Goal: Task Accomplishment & Management: Complete application form

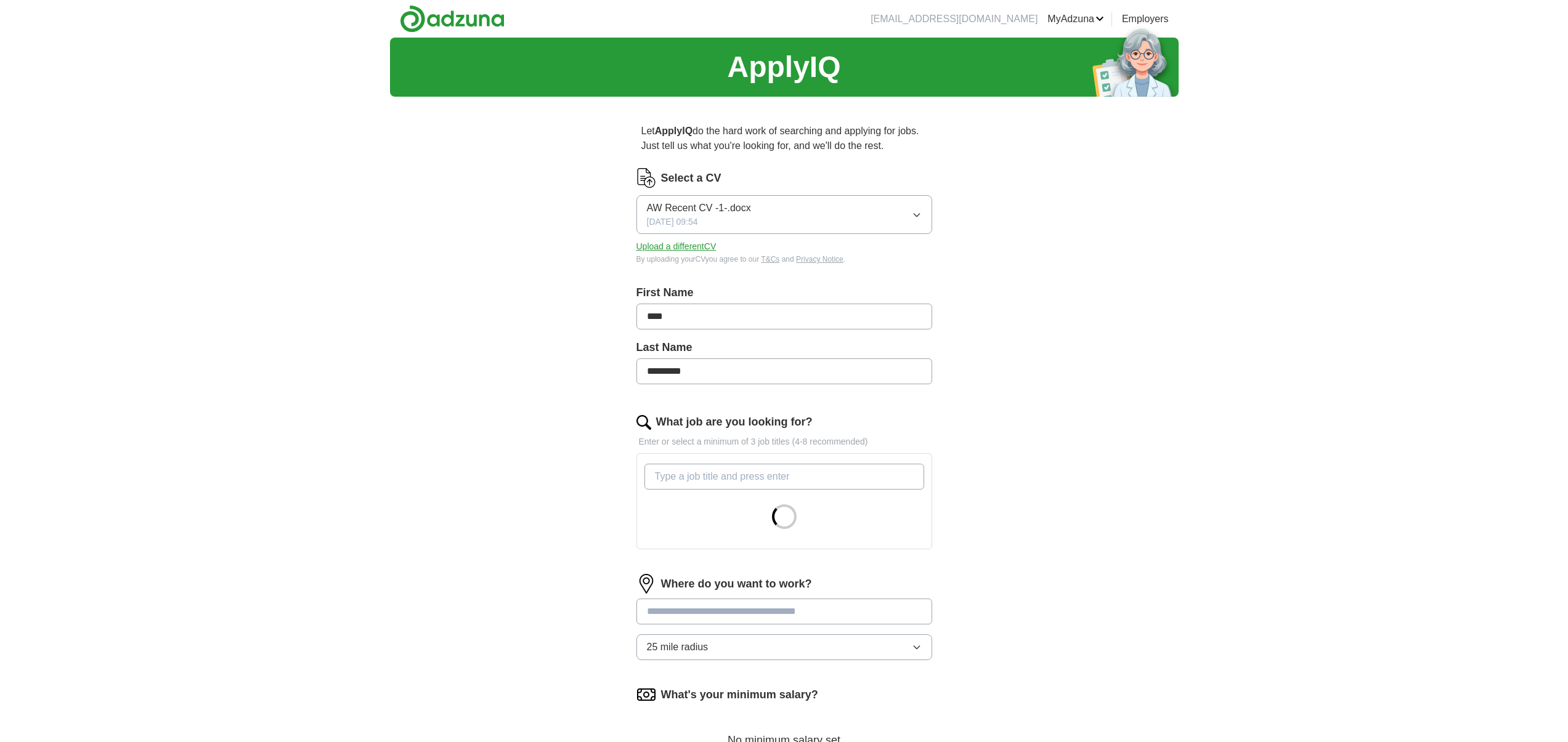
click at [755, 486] on input "What job are you looking for?" at bounding box center [784, 477] width 280 height 26
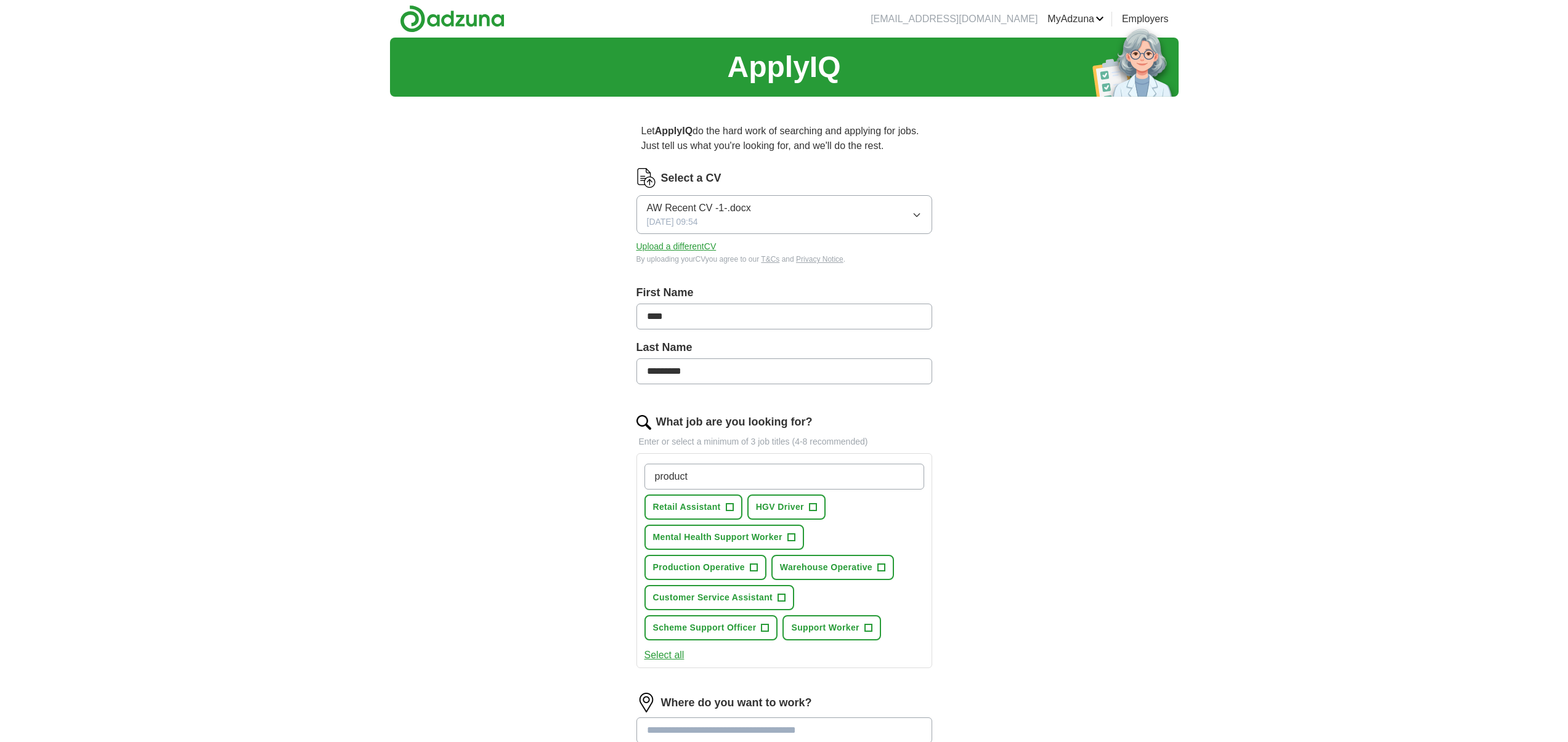
type input "product"
click at [718, 580] on button "Production Operative +" at bounding box center [705, 568] width 122 height 25
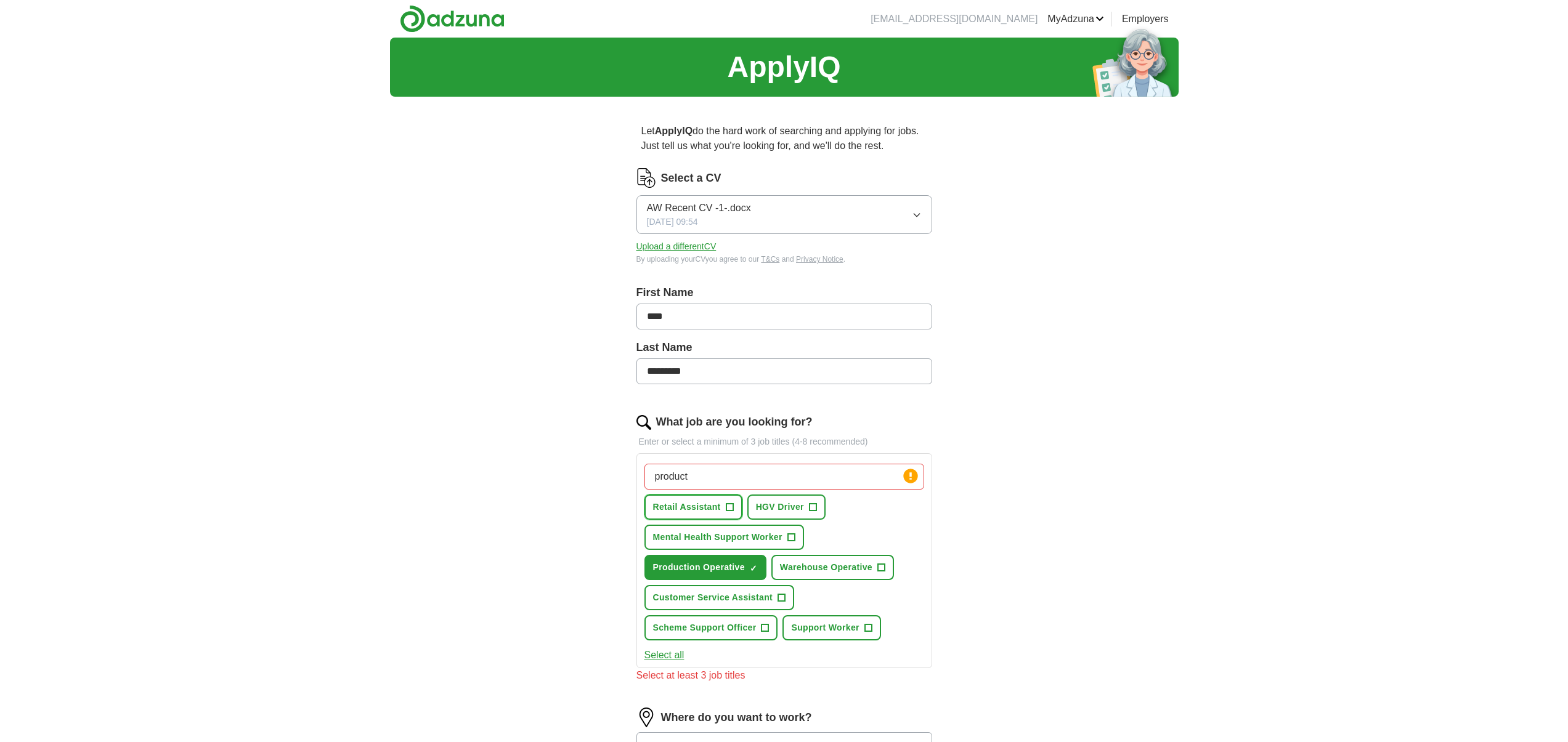
click at [709, 505] on span "Retail Assistant" at bounding box center [687, 507] width 68 height 13
click at [864, 571] on span "Warehouse Operative" at bounding box center [826, 568] width 93 height 13
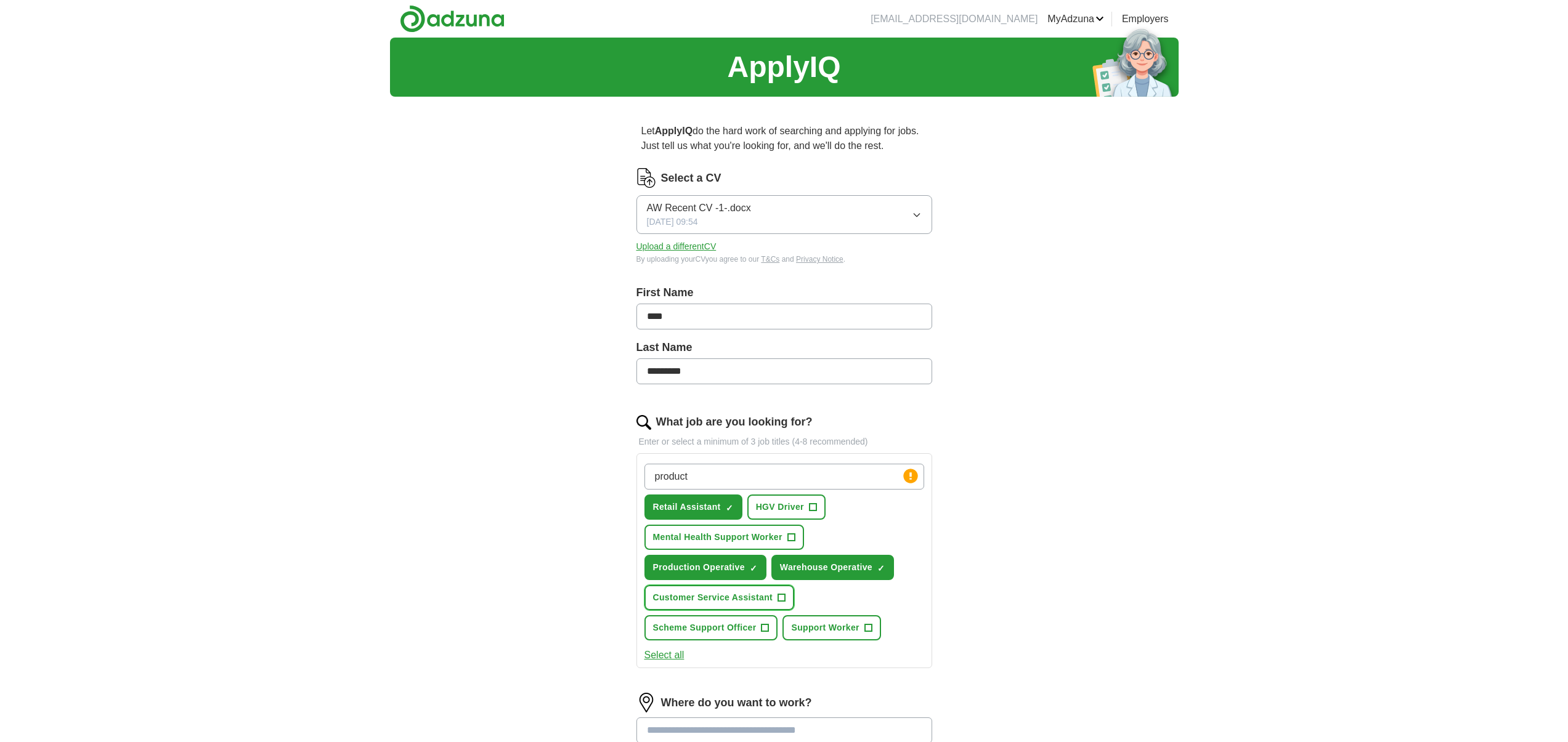
click at [729, 605] on button "Customer Service Assistant +" at bounding box center [719, 597] width 150 height 25
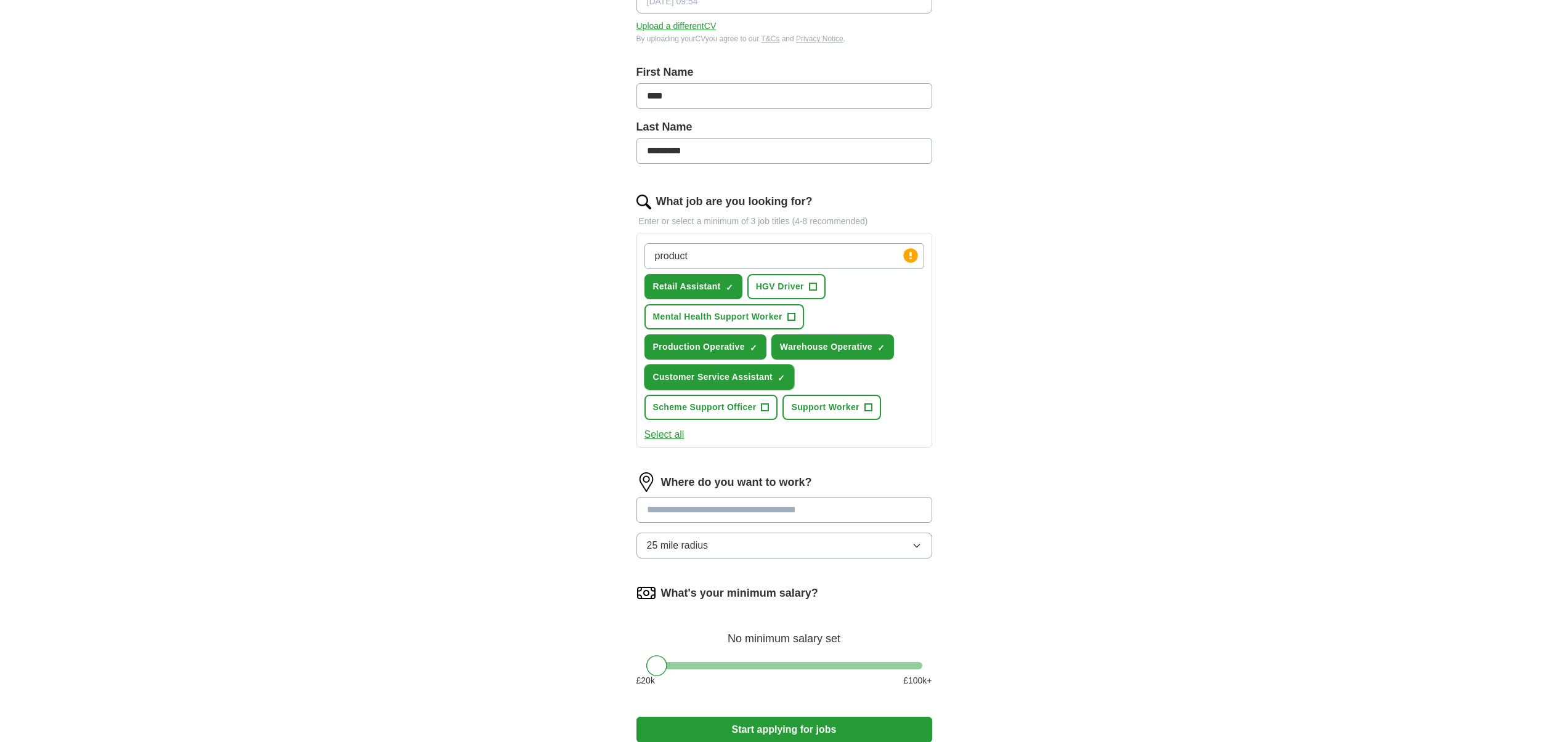
scroll to position [222, 0]
click at [732, 554] on button "25 mile radius" at bounding box center [784, 545] width 296 height 26
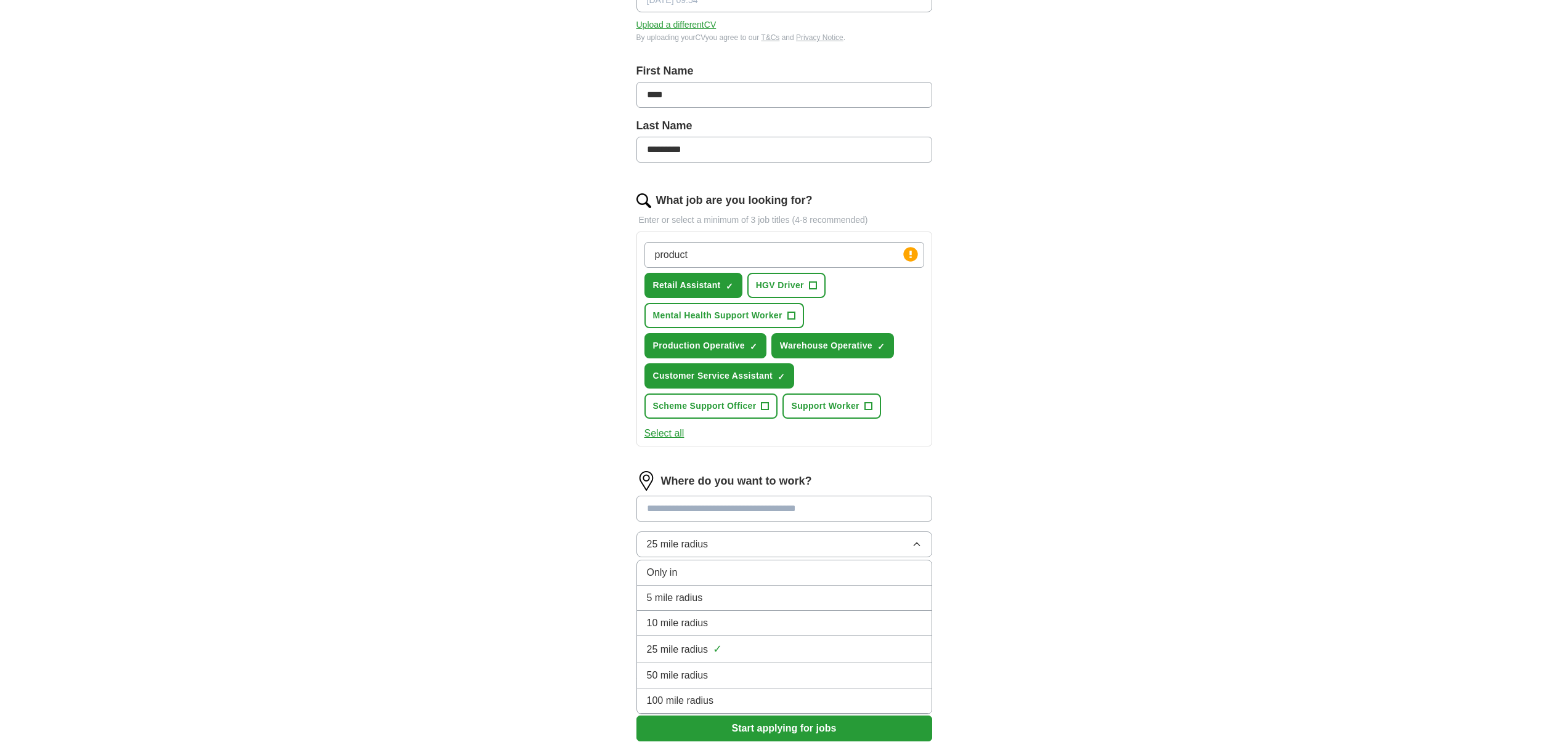
click at [723, 597] on div "5 mile radius" at bounding box center [784, 597] width 275 height 15
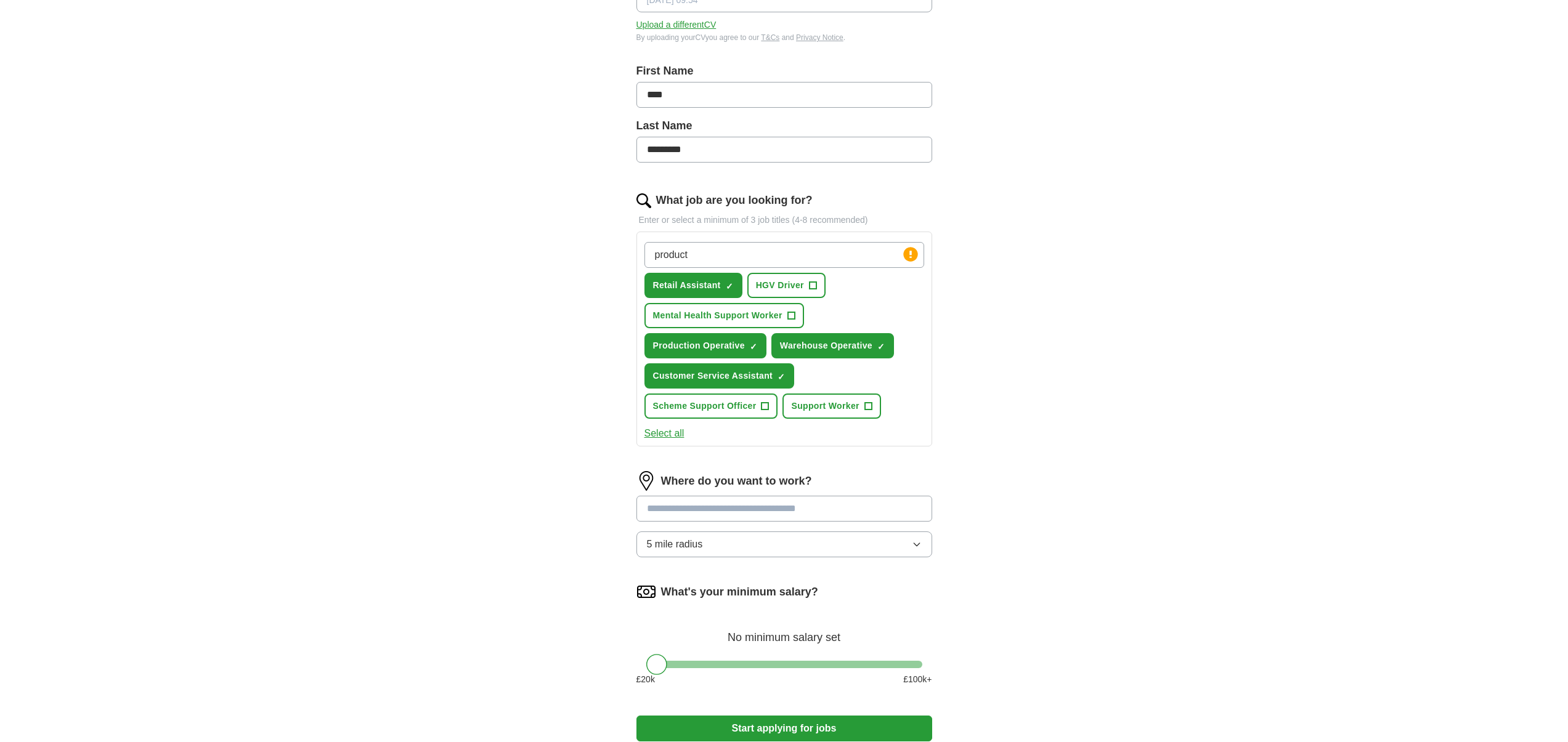
click at [743, 489] on div "Where do you want to work?" at bounding box center [784, 481] width 296 height 20
click at [742, 506] on input at bounding box center [784, 509] width 296 height 26
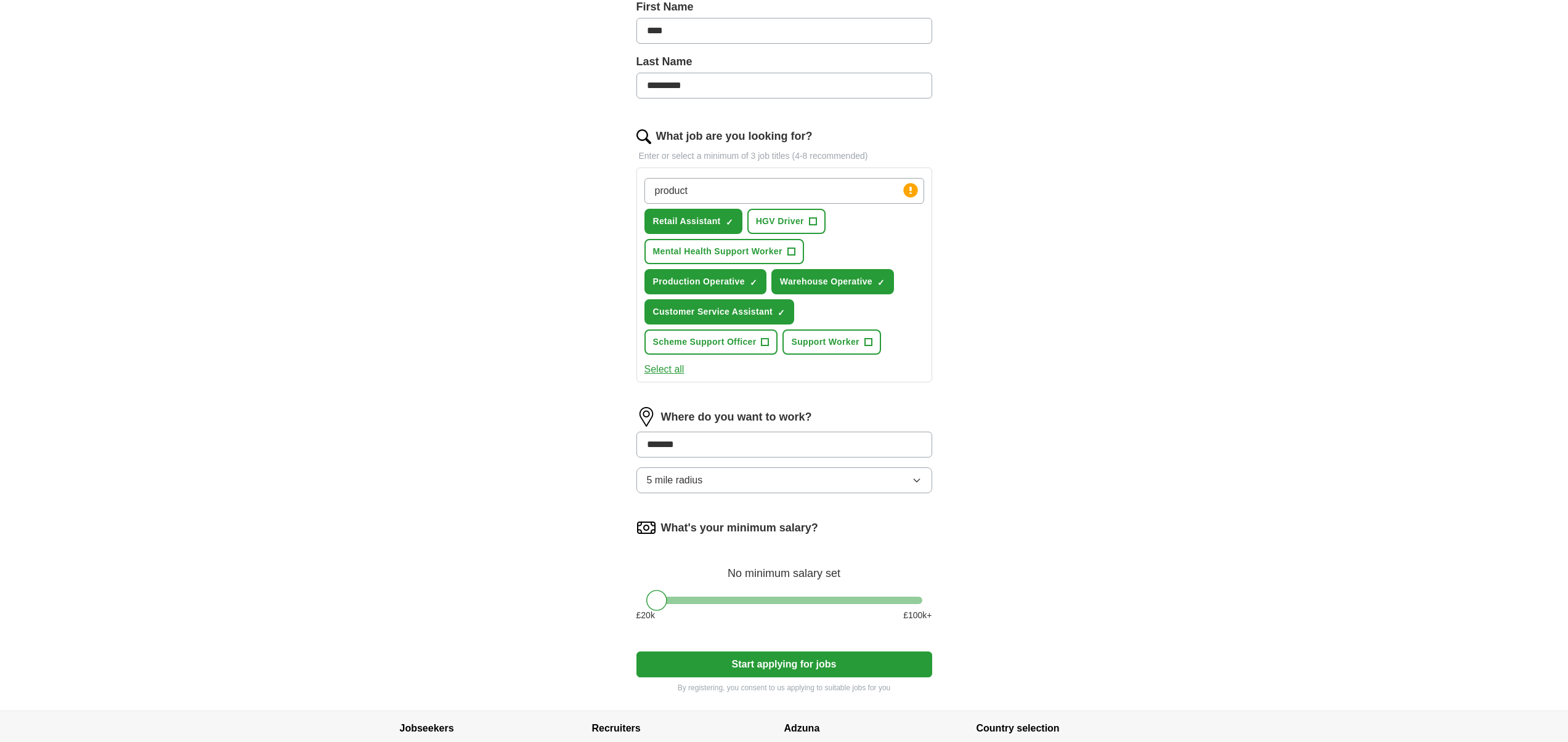
scroll to position [333, 0]
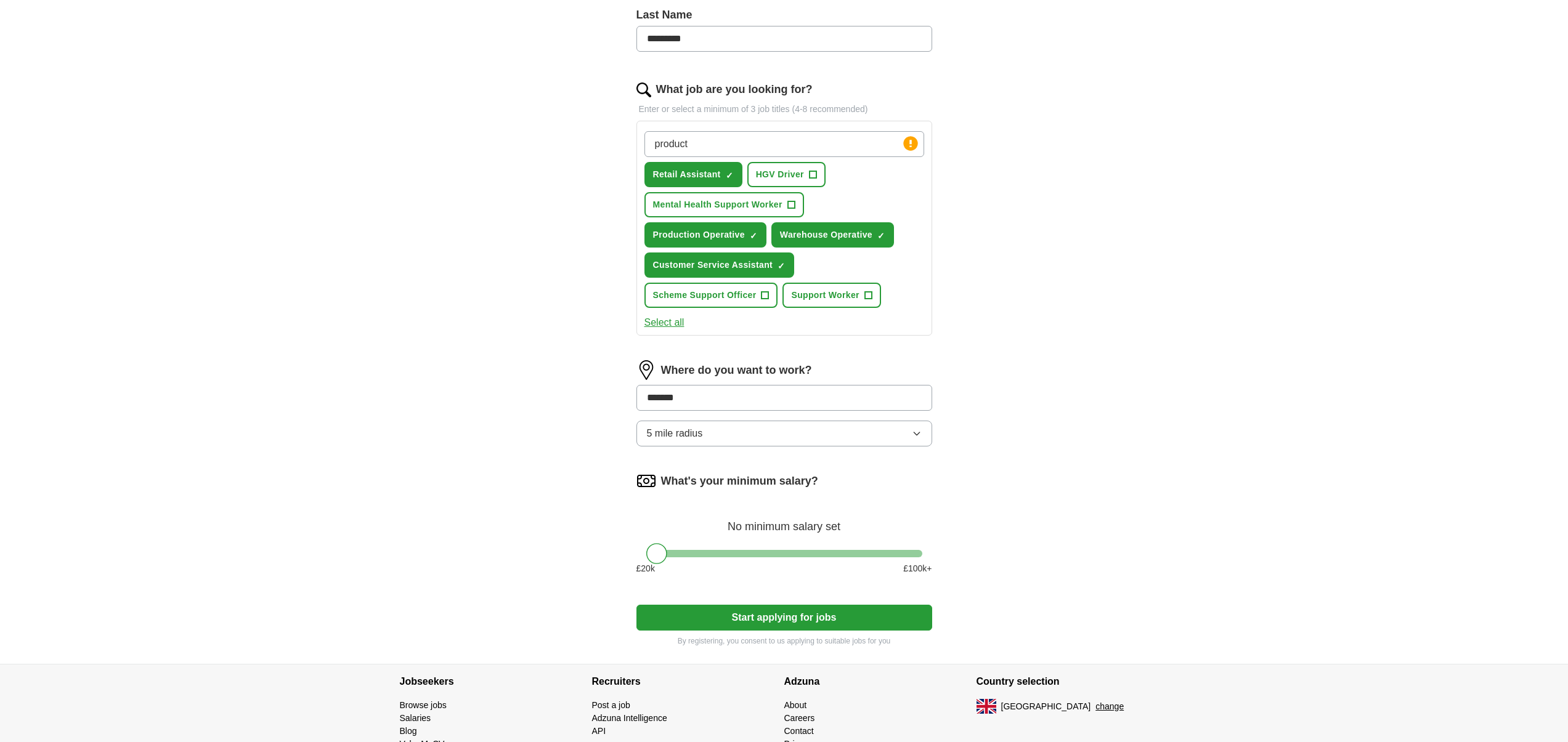
click at [736, 619] on form "Select a CV AW Recent CV -1-.docx [DATE] 09:54 Upload a different CV By uploadi…" at bounding box center [784, 241] width 296 height 812
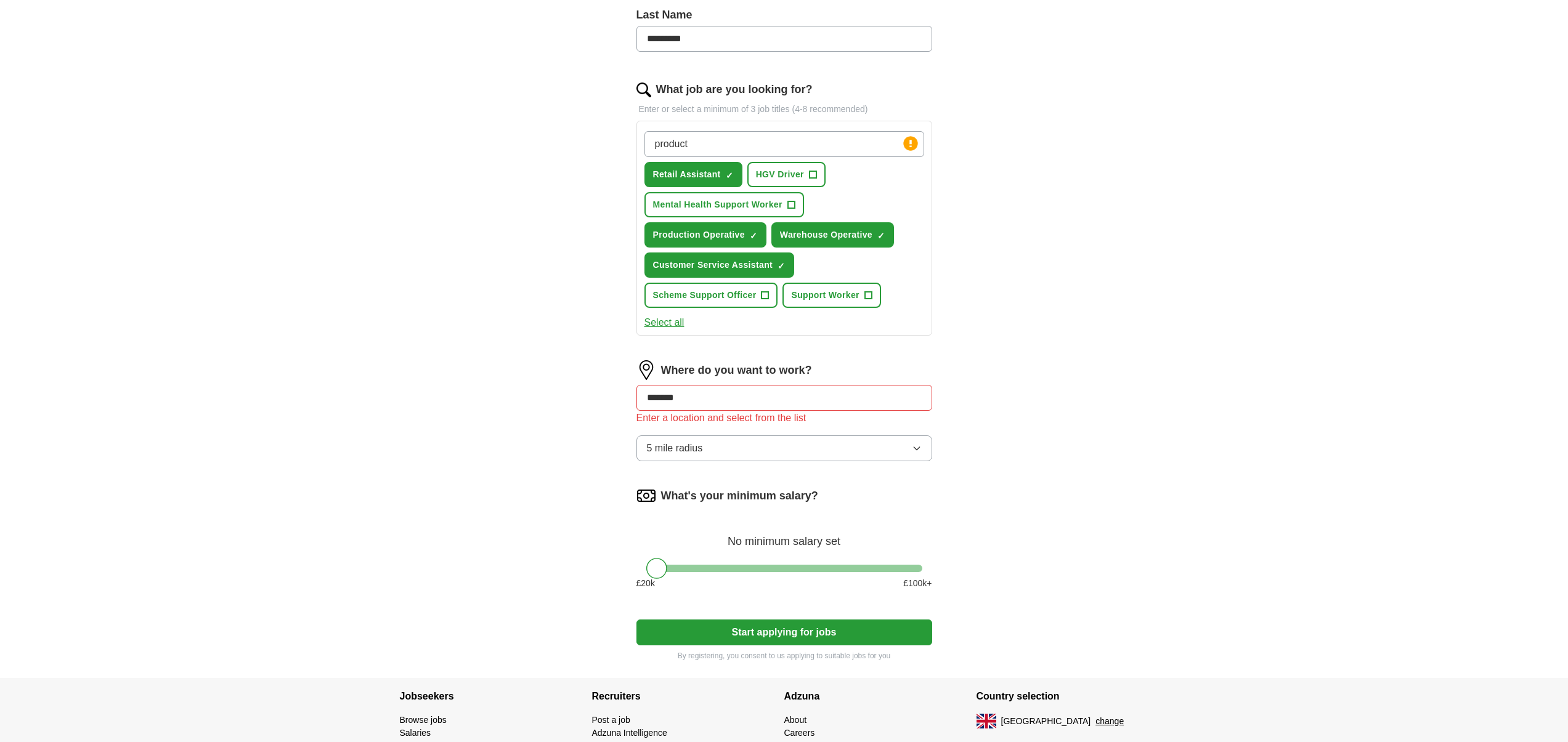
click at [694, 392] on input "*******" at bounding box center [784, 398] width 296 height 26
click at [664, 398] on input "*******" at bounding box center [784, 398] width 296 height 26
click at [677, 398] on input "*******" at bounding box center [784, 398] width 296 height 26
click at [675, 396] on input "*******" at bounding box center [784, 398] width 296 height 26
drag, startPoint x: 793, startPoint y: 397, endPoint x: 474, endPoint y: 422, distance: 320.0
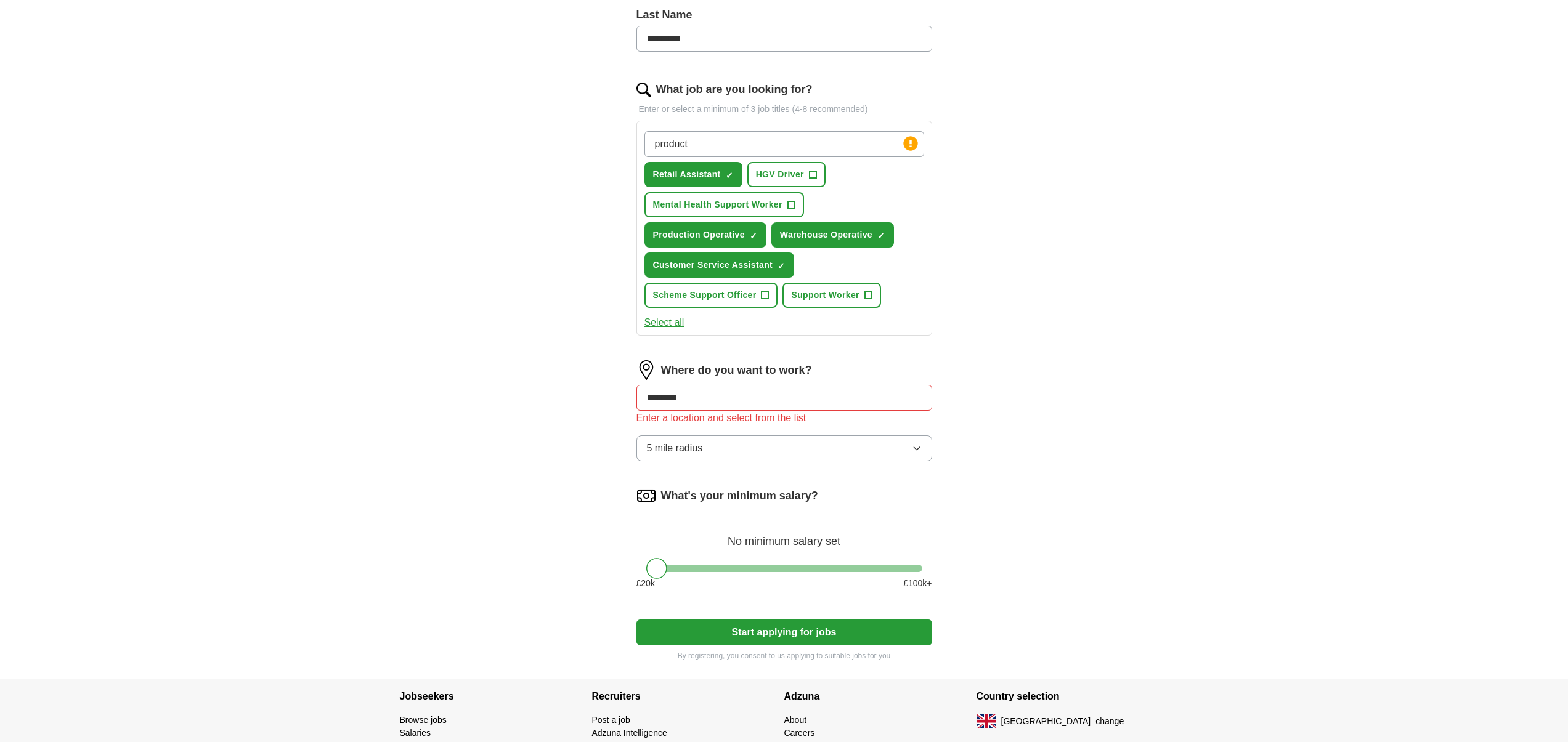
click at [474, 422] on div "ApplyIQ Let ApplyIQ do the hard work of searching and applying for jobs. Just t…" at bounding box center [784, 191] width 789 height 974
click at [689, 400] on input "********" at bounding box center [784, 398] width 296 height 26
drag, startPoint x: 695, startPoint y: 399, endPoint x: 622, endPoint y: 397, distance: 73.0
click at [622, 397] on div "Let ApplyIQ do the hard work of searching and applying for jobs. Just tell us w…" at bounding box center [784, 226] width 394 height 905
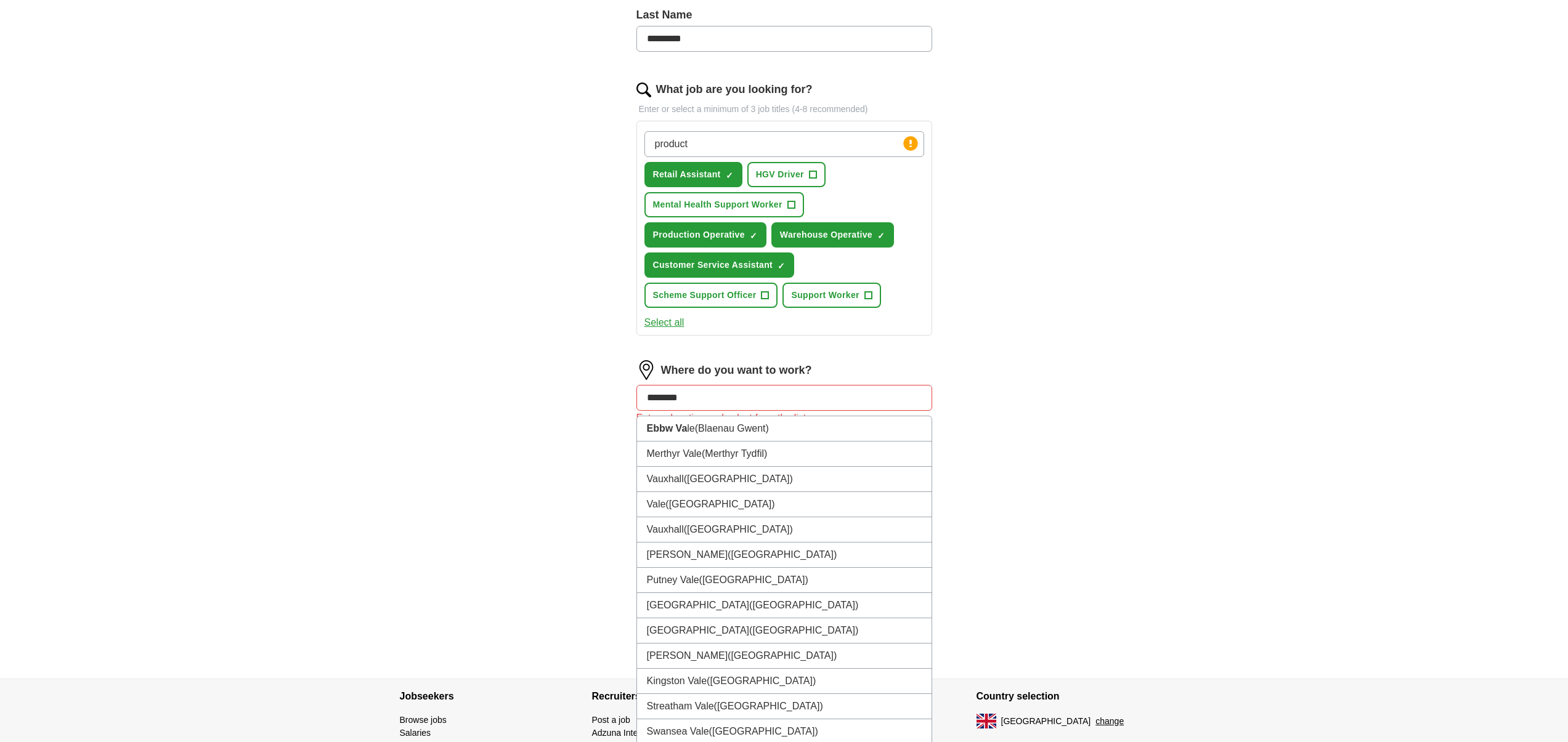
type input "*********"
click at [791, 423] on li "Ebbw Vale (Blaenau Gwent)" at bounding box center [784, 428] width 295 height 25
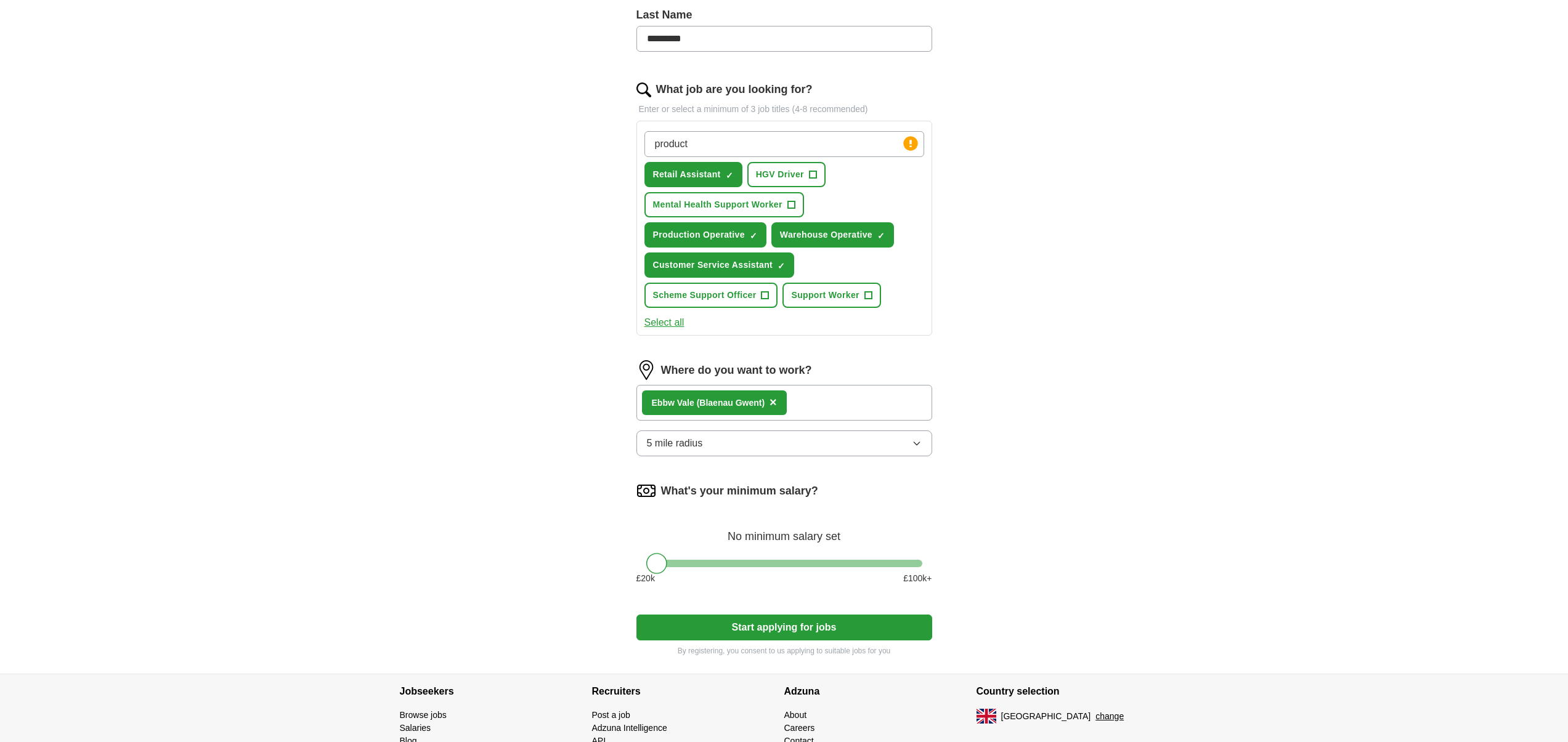
click at [781, 623] on button "Start applying for jobs" at bounding box center [784, 628] width 296 height 26
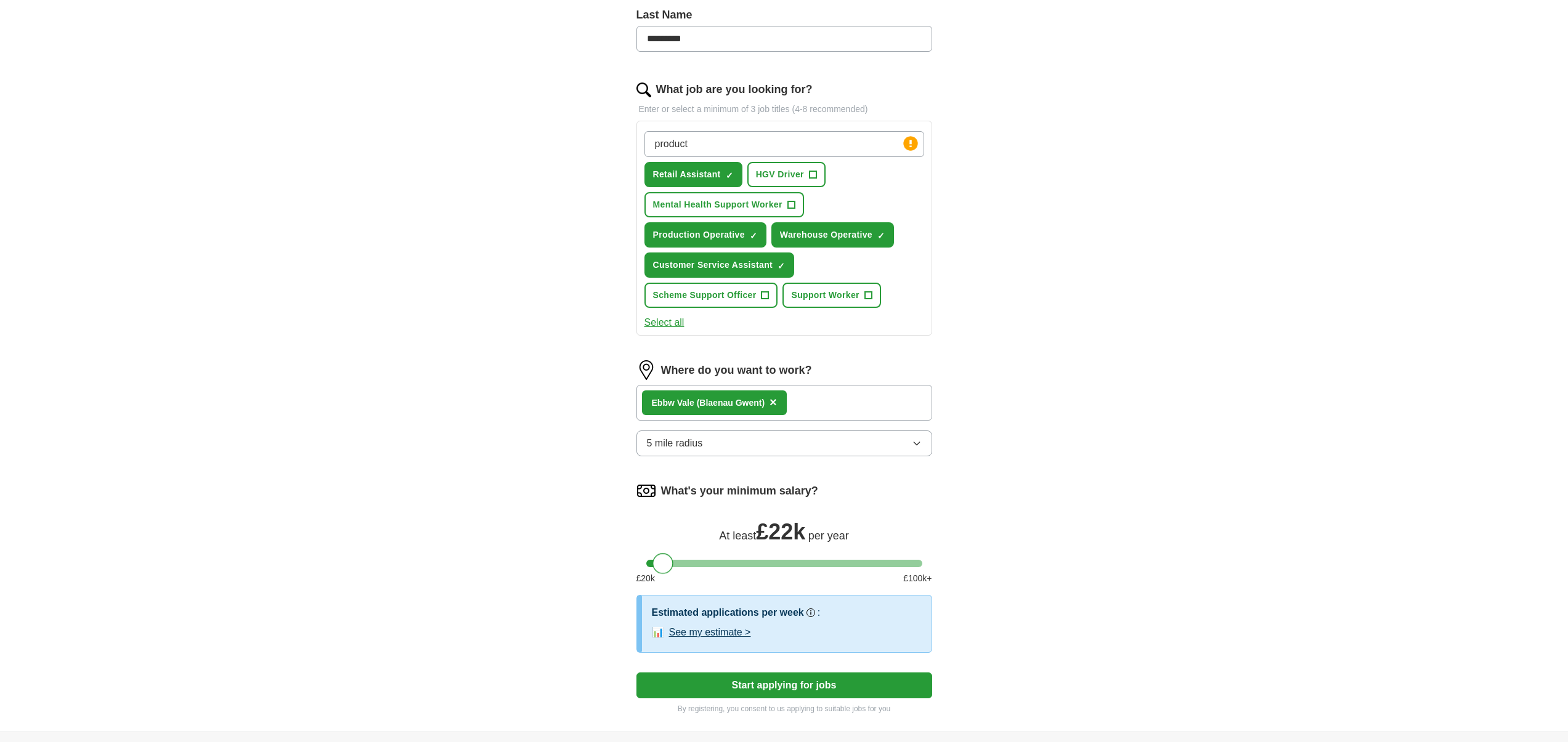
drag, startPoint x: 659, startPoint y: 562, endPoint x: 663, endPoint y: 568, distance: 7.2
click at [663, 568] on div at bounding box center [663, 563] width 21 height 21
click at [719, 678] on button "Start applying for jobs" at bounding box center [784, 685] width 296 height 26
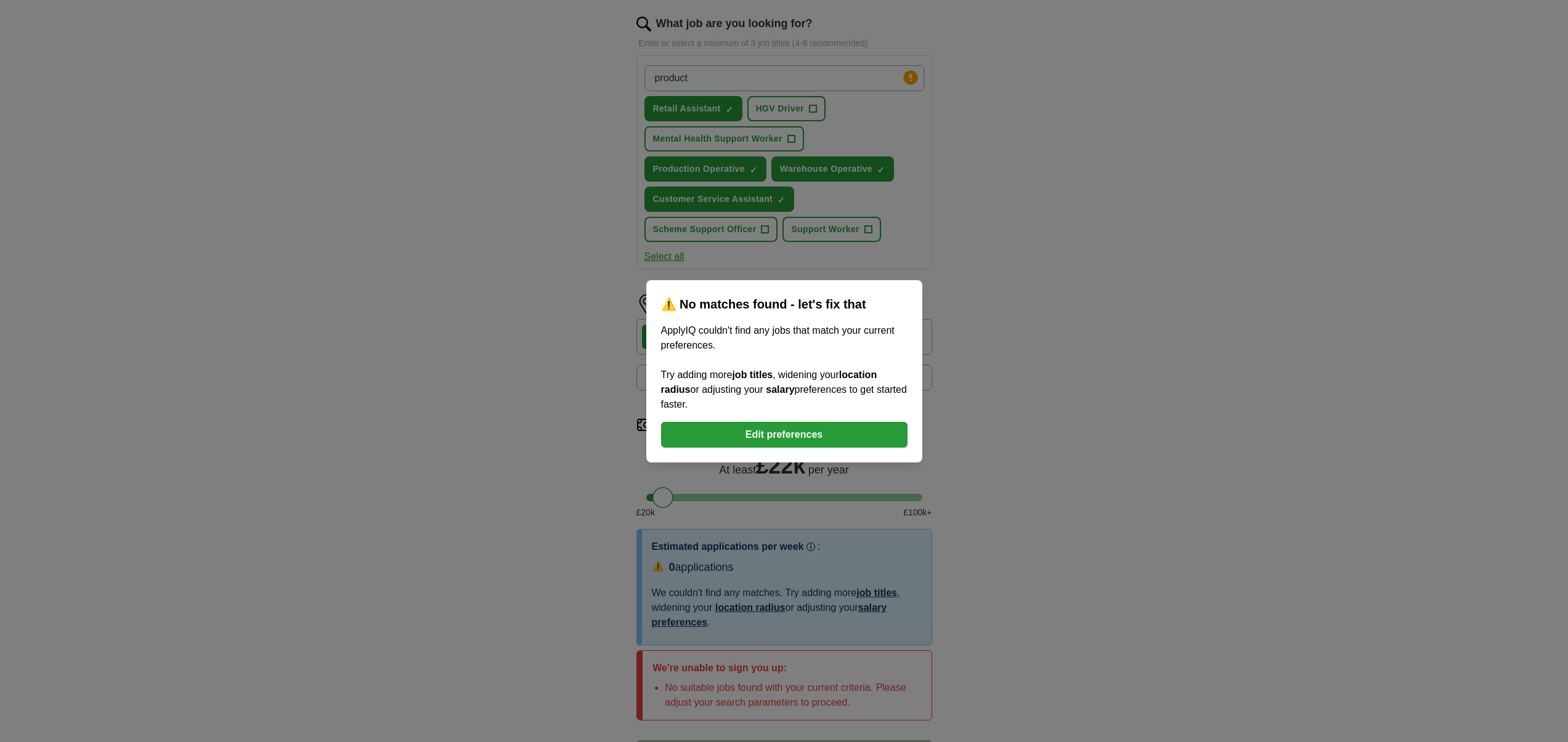
scroll to position [444, 0]
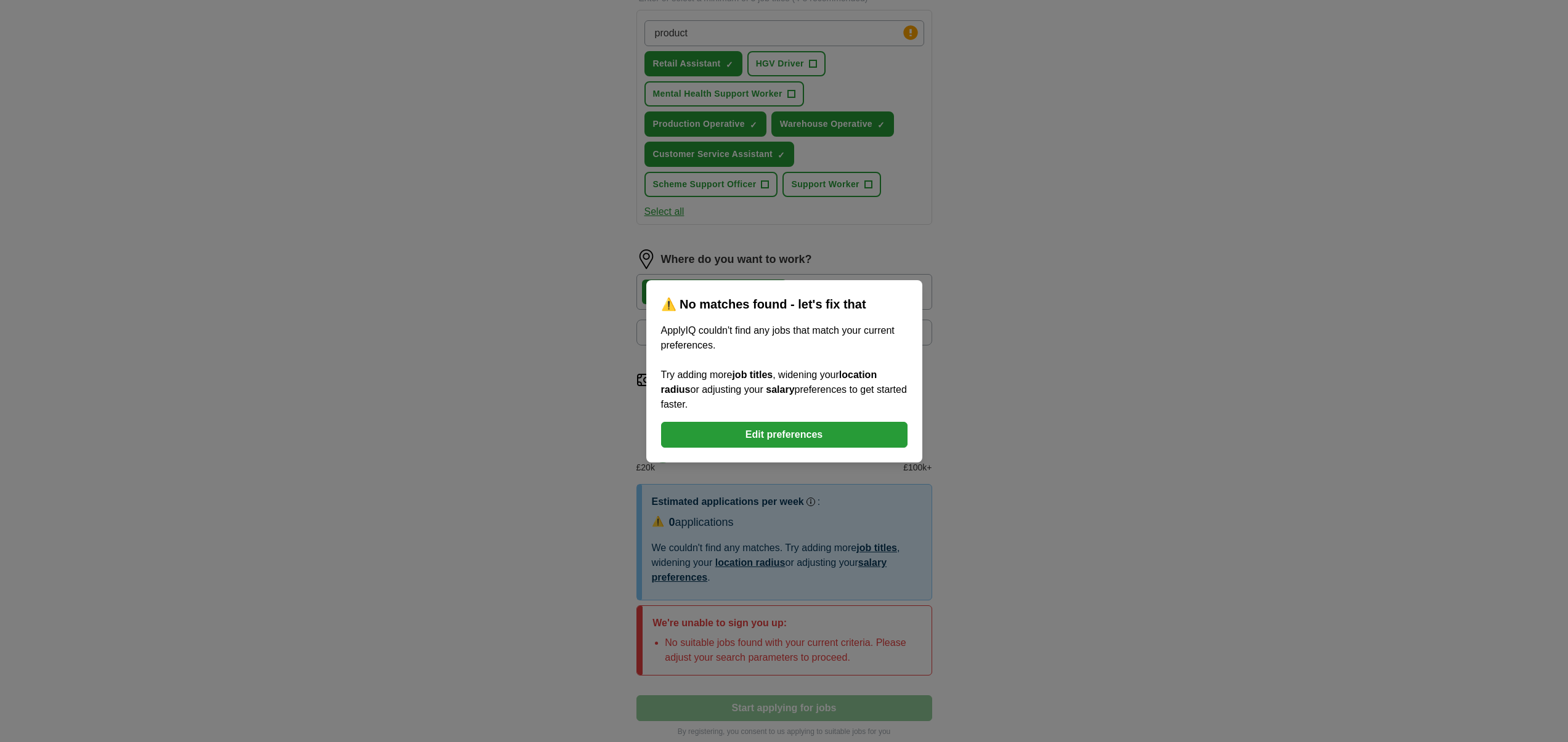
click at [498, 480] on div "⚠️ No matches found - let's fix that ApplyIQ couldn't find any jobs that match …" at bounding box center [784, 371] width 1568 height 742
click at [821, 452] on div "⚠️ No matches found - let's fix that ApplyIQ couldn't find any jobs that match …" at bounding box center [784, 371] width 276 height 182
click at [767, 444] on button "Edit preferences" at bounding box center [784, 435] width 246 height 26
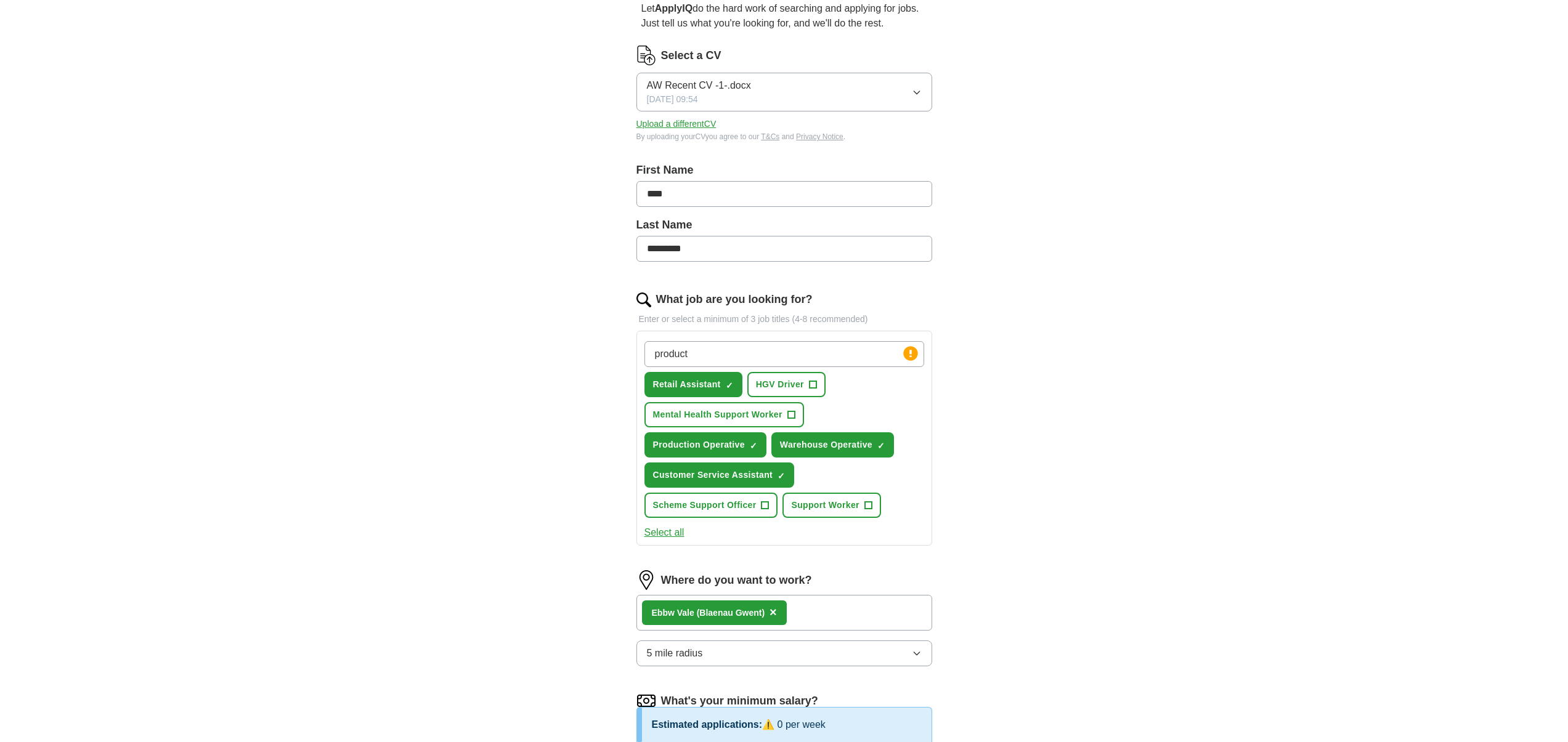
scroll to position [222, 0]
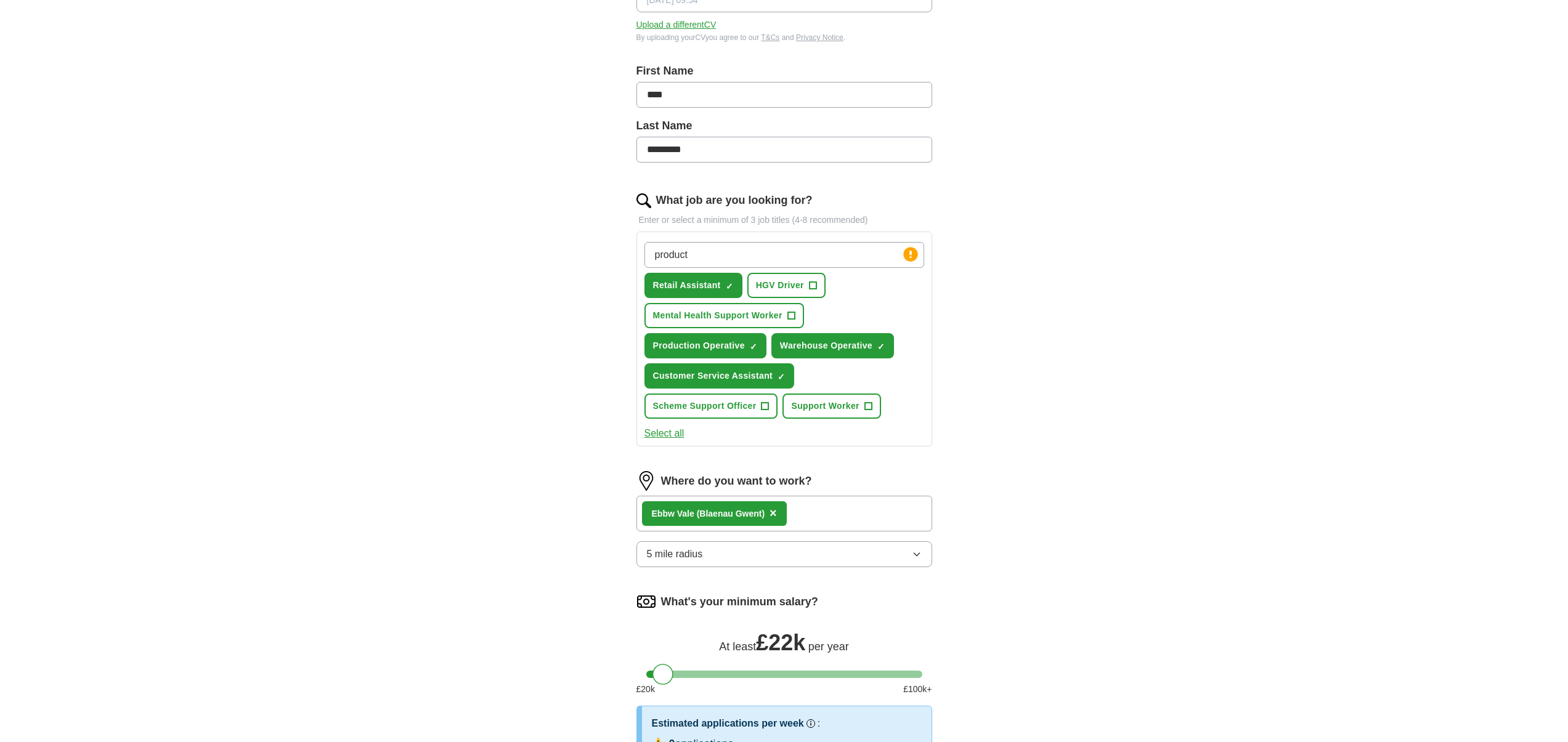
click at [771, 545] on button "5 mile radius" at bounding box center [784, 555] width 296 height 26
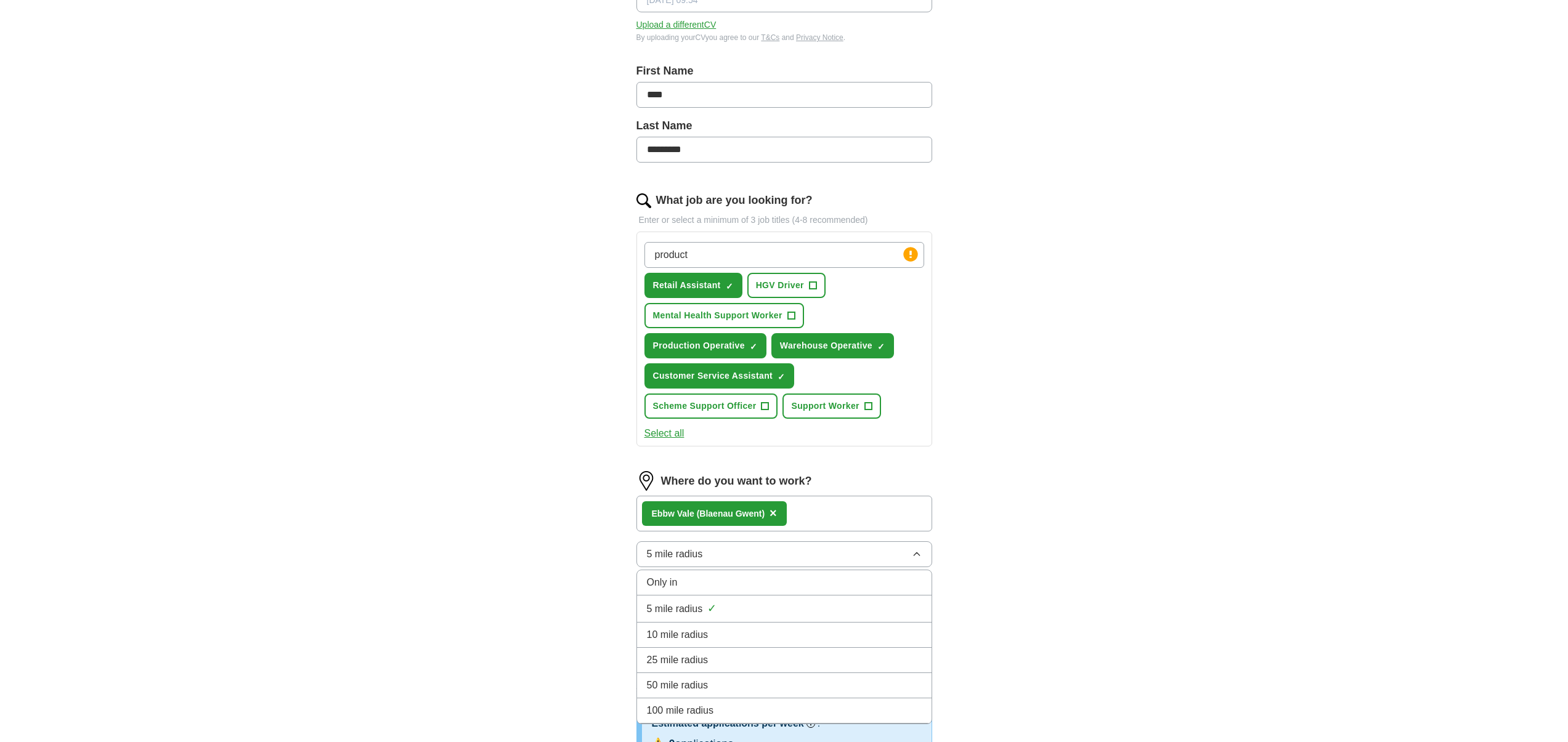
click at [710, 637] on div "10 mile radius" at bounding box center [784, 635] width 275 height 15
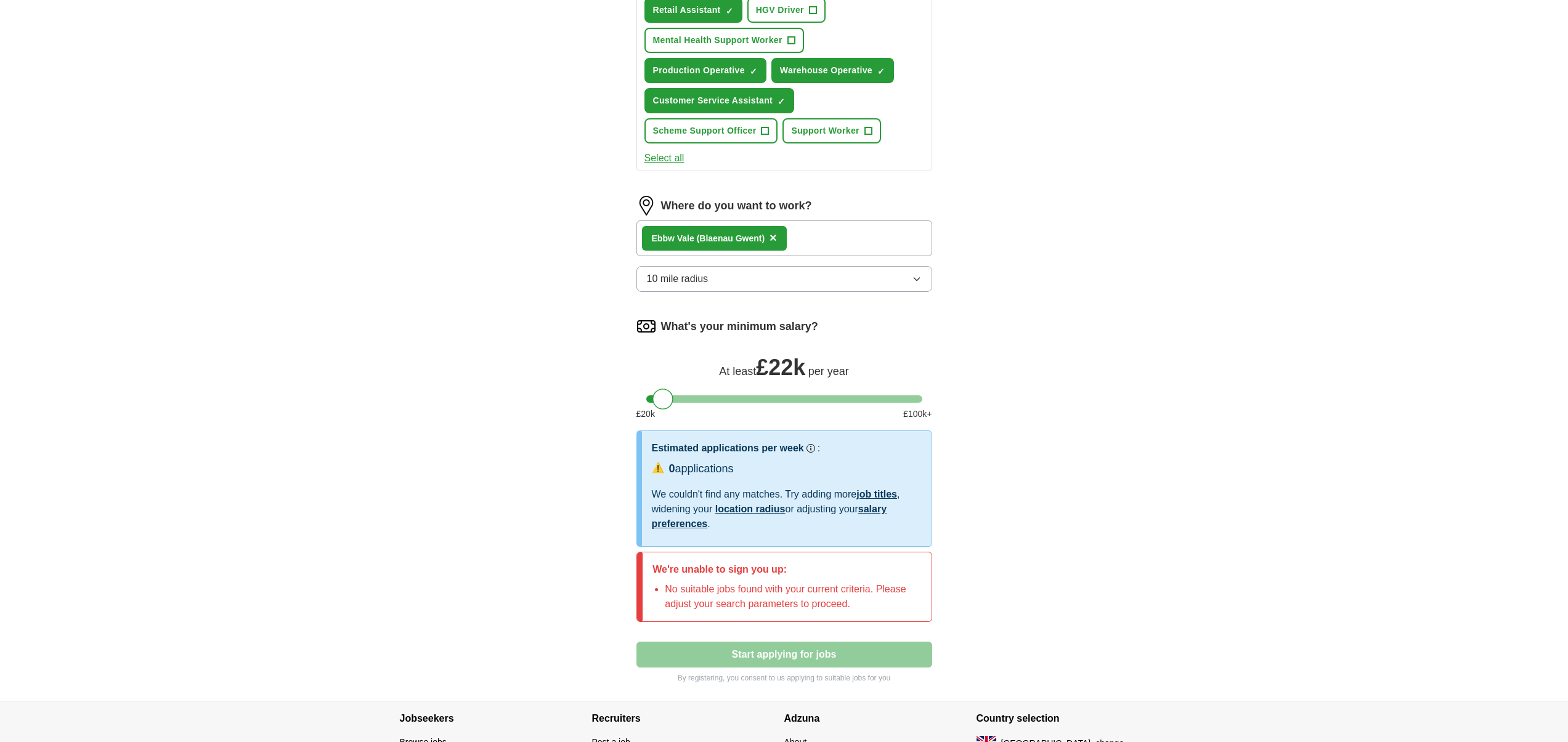
scroll to position [518, 0]
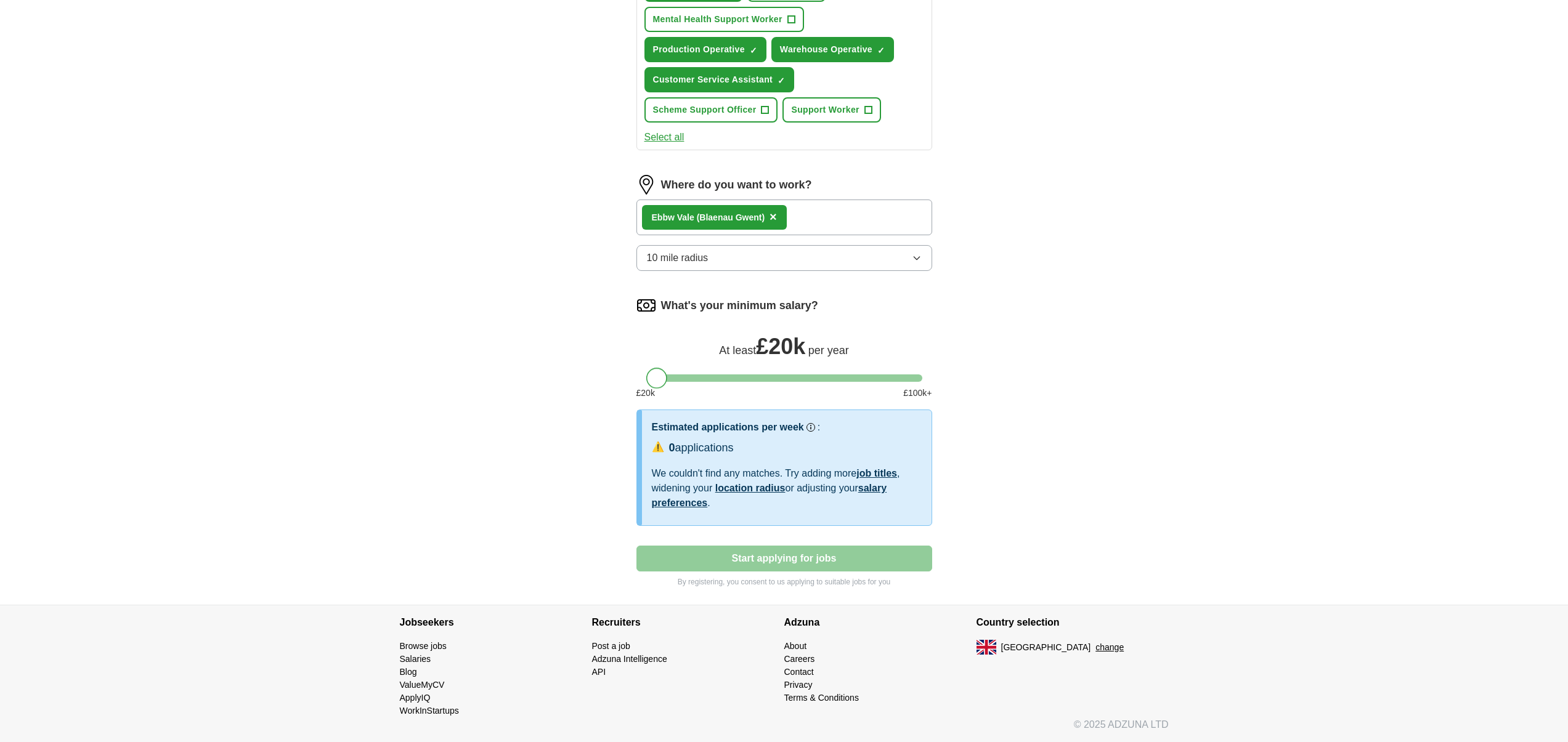
drag, startPoint x: 667, startPoint y: 381, endPoint x: 530, endPoint y: 406, distance: 139.3
click at [530, 406] on div "ApplyIQ Let ApplyIQ do the hard work of searching and applying for jobs. Just t…" at bounding box center [784, 62] width 789 height 1085
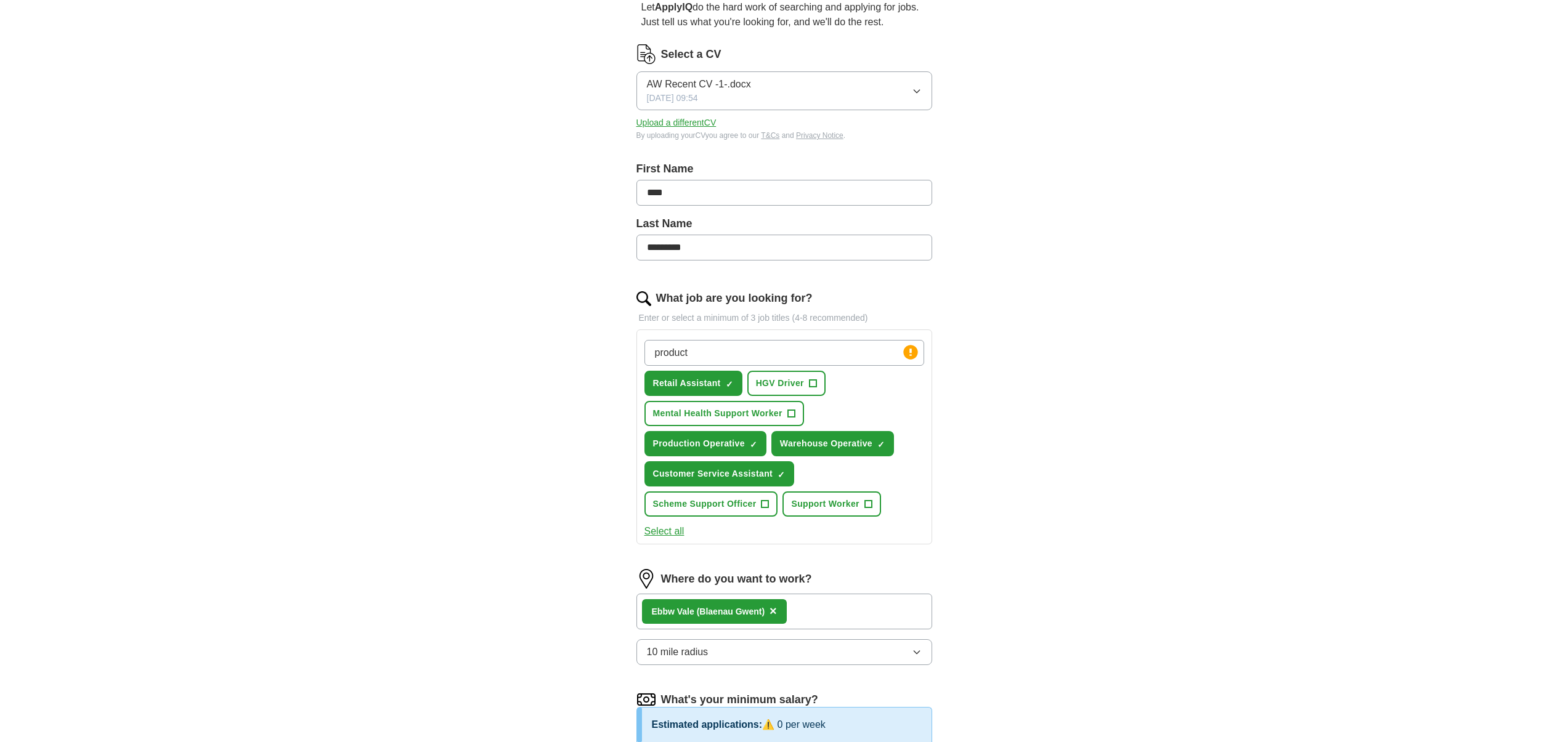
scroll to position [74, 0]
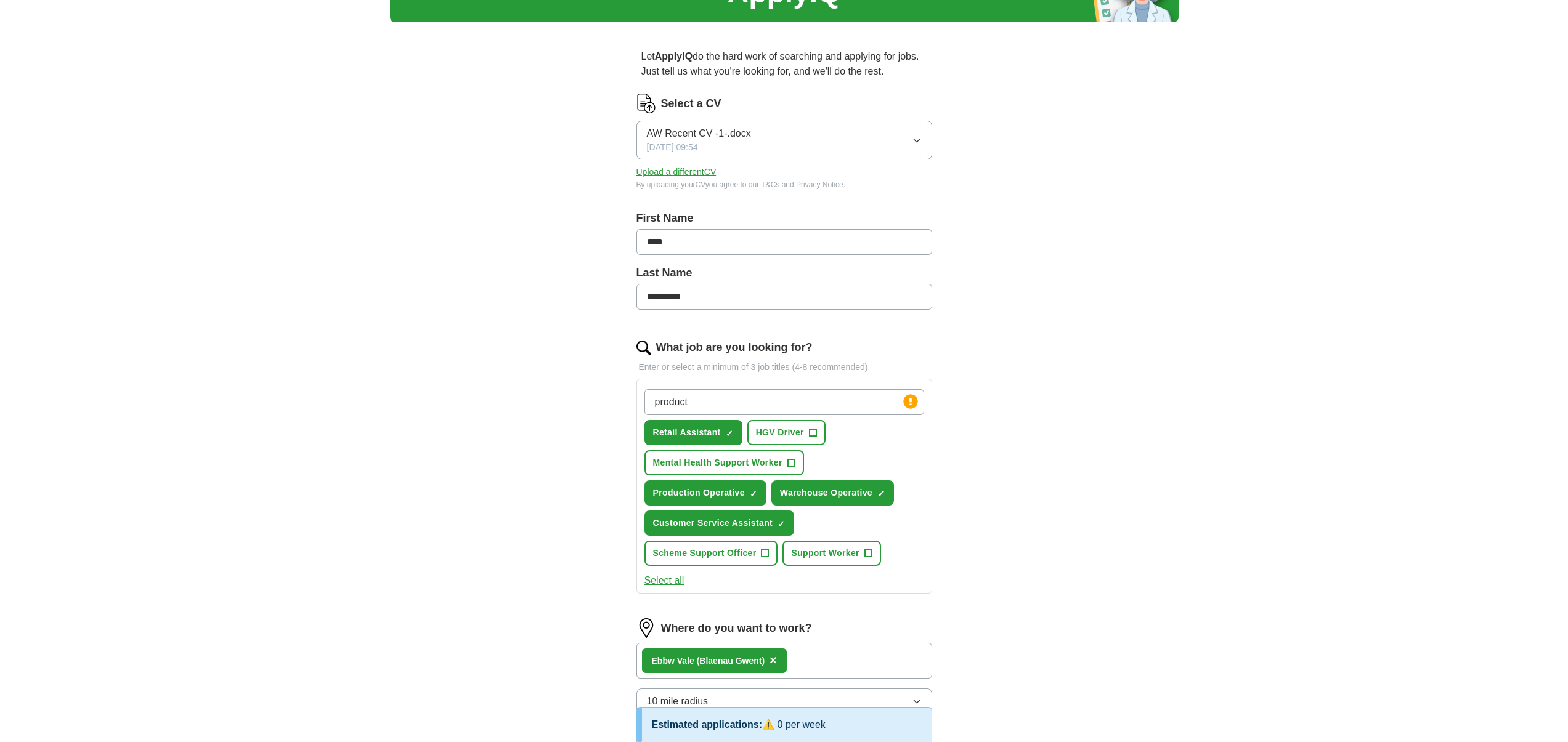
drag, startPoint x: 480, startPoint y: 376, endPoint x: 307, endPoint y: 213, distance: 237.7
